Goal: Navigation & Orientation: Find specific page/section

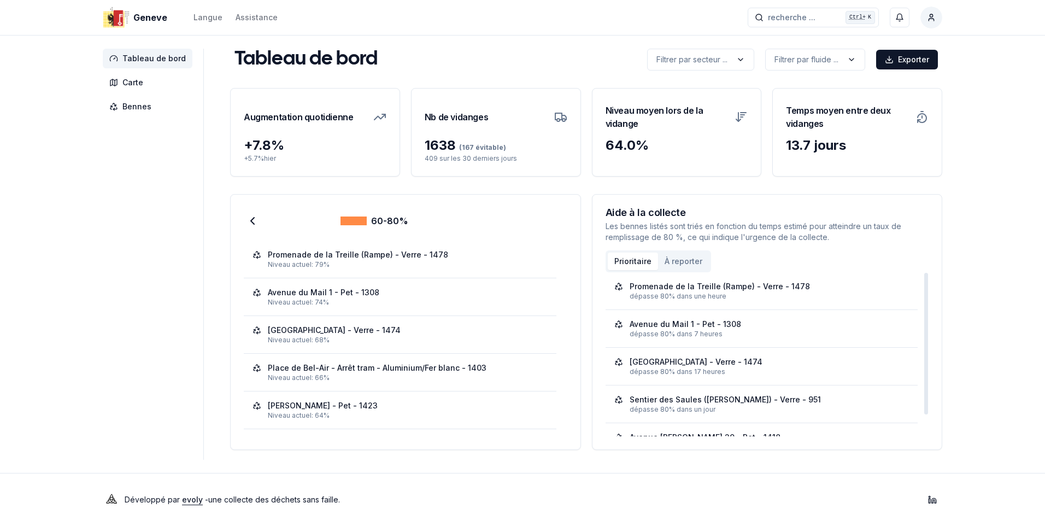
click at [630, 257] on button "Prioritaire" at bounding box center [633, 261] width 50 height 17
click at [627, 257] on button "Prioritaire" at bounding box center [633, 261] width 50 height 17
click at [677, 257] on button "À reporter" at bounding box center [683, 261] width 51 height 17
click at [132, 80] on span "Carte" at bounding box center [132, 82] width 21 height 11
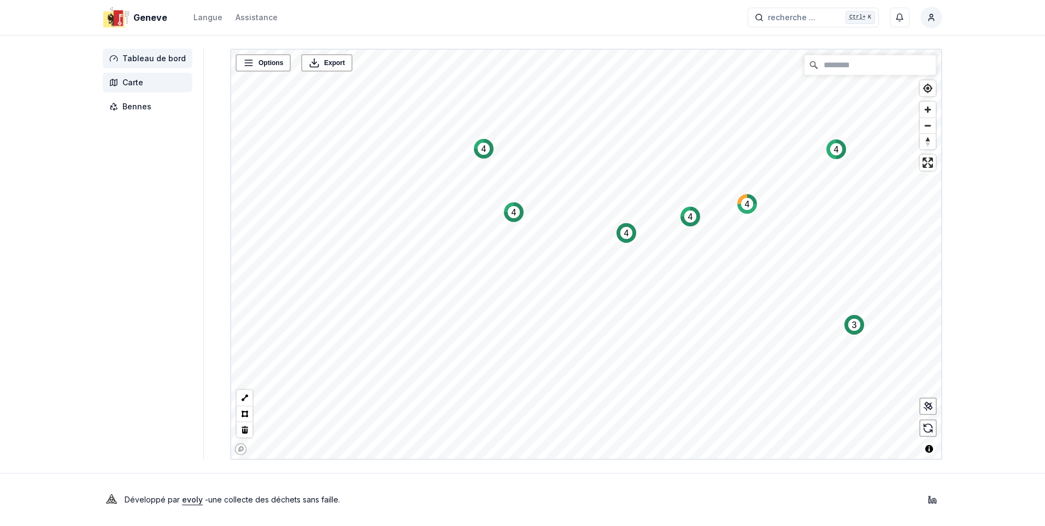
click at [150, 60] on span "Tableau de bord" at bounding box center [153, 58] width 63 height 11
